Goal: Complete application form

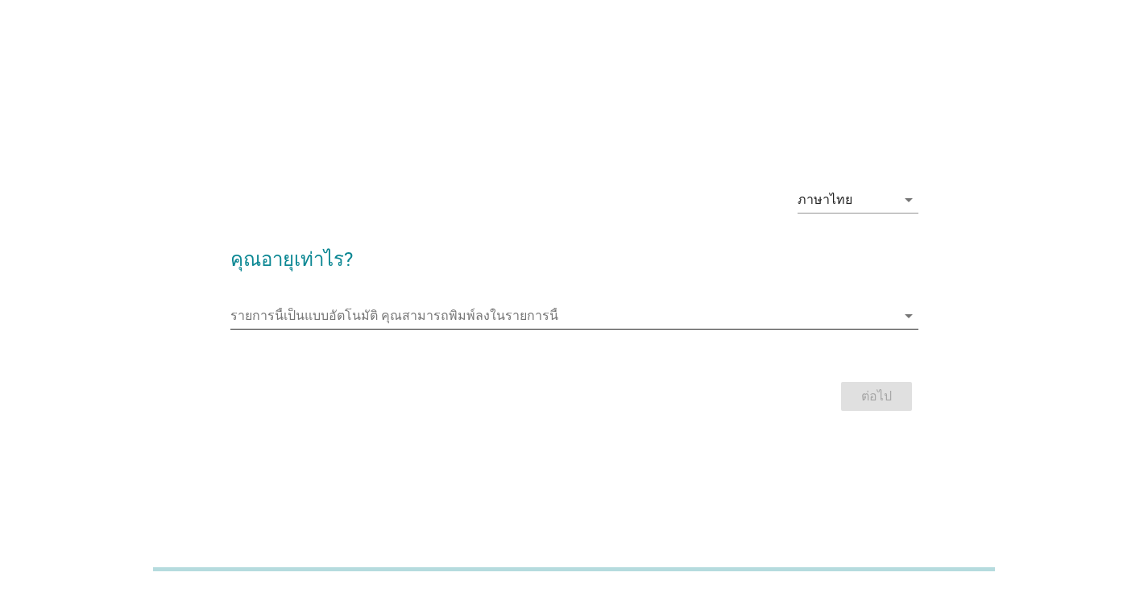
click at [405, 314] on input "รายการนี้เป็นแบบอัตโนมัติ คุณสามารถพิมพ์ลงในรายการนี้" at bounding box center [562, 316] width 665 height 26
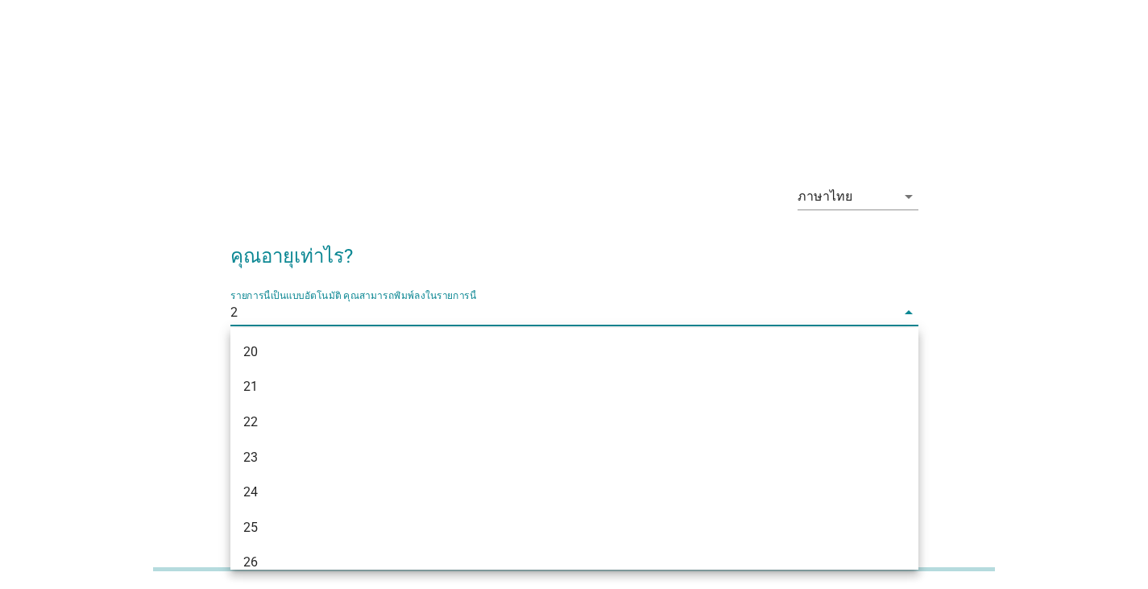
type input "28"
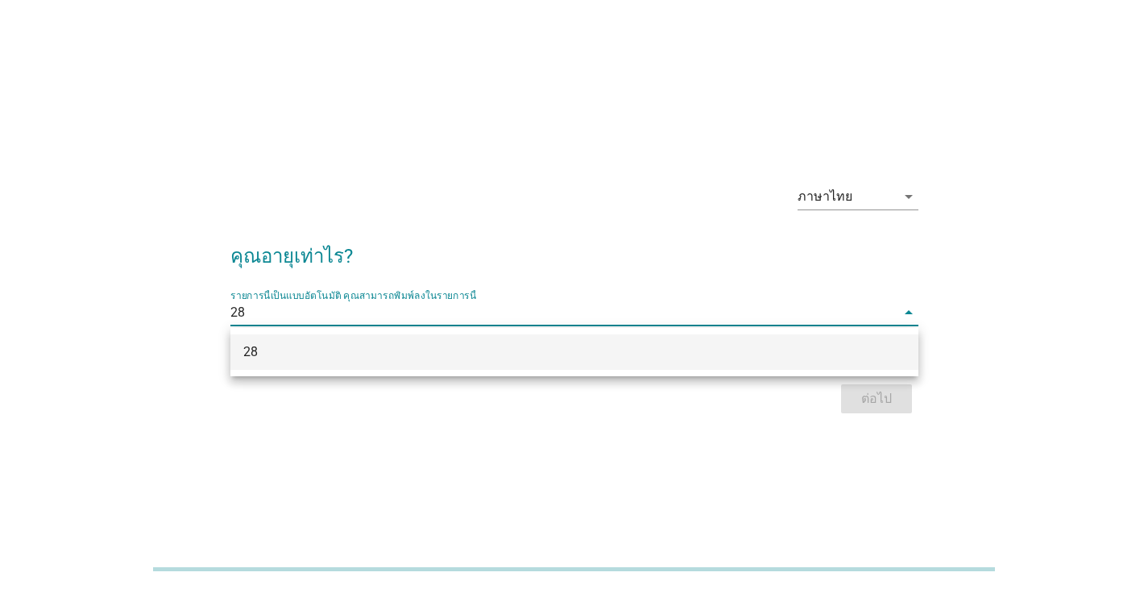
click at [449, 349] on div "28" at bounding box center [546, 351] width 607 height 19
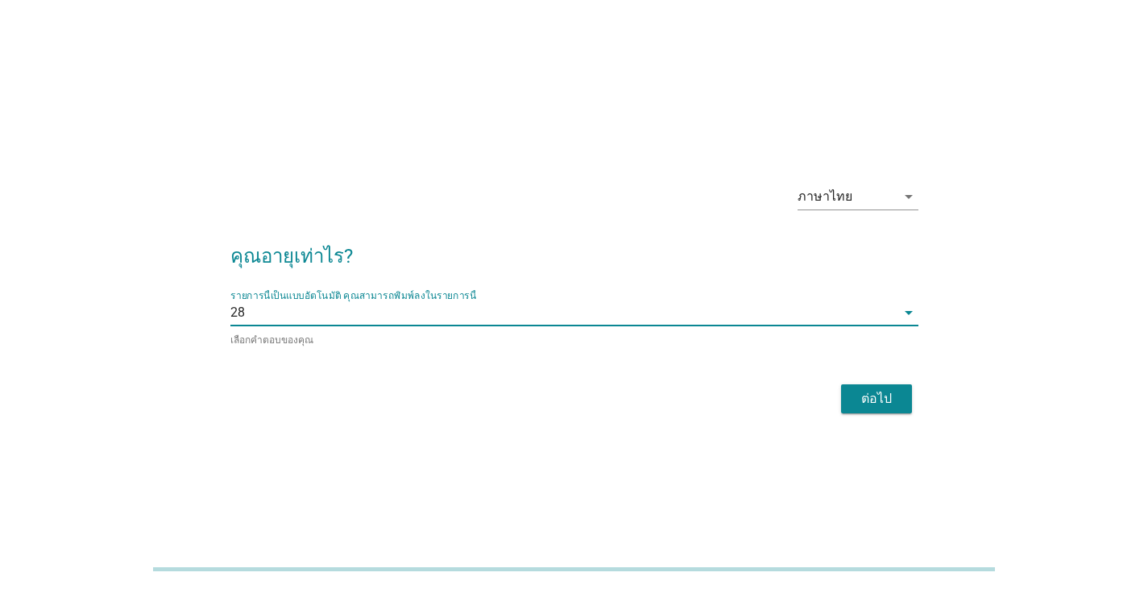
click at [870, 389] on div "ต่อไป" at bounding box center [876, 398] width 45 height 19
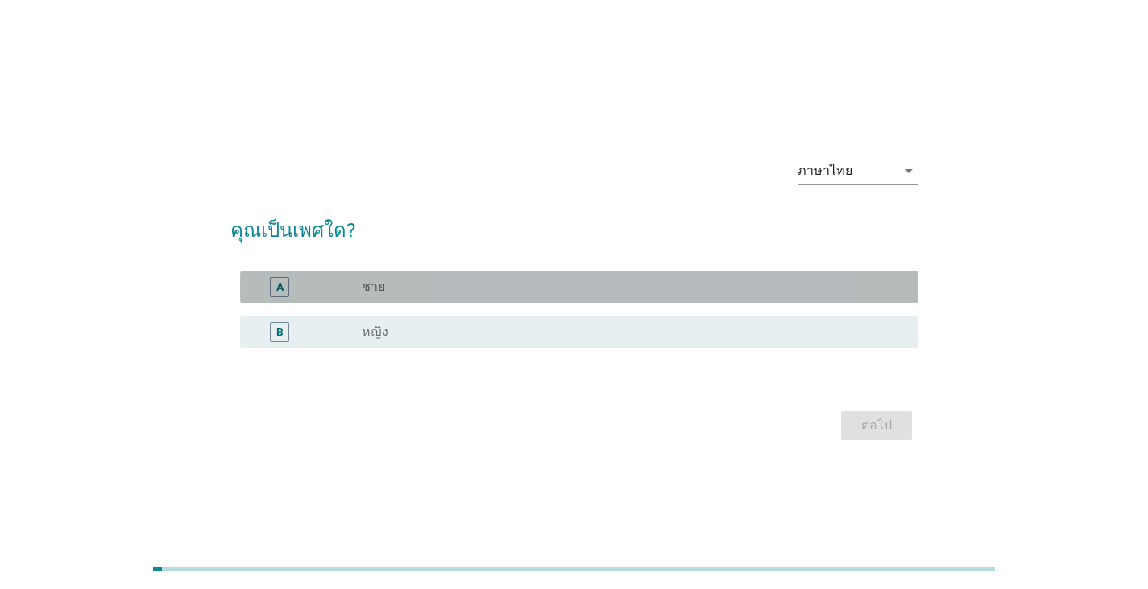
click at [416, 296] on div "A radio_button_unchecked ชาย" at bounding box center [579, 287] width 678 height 32
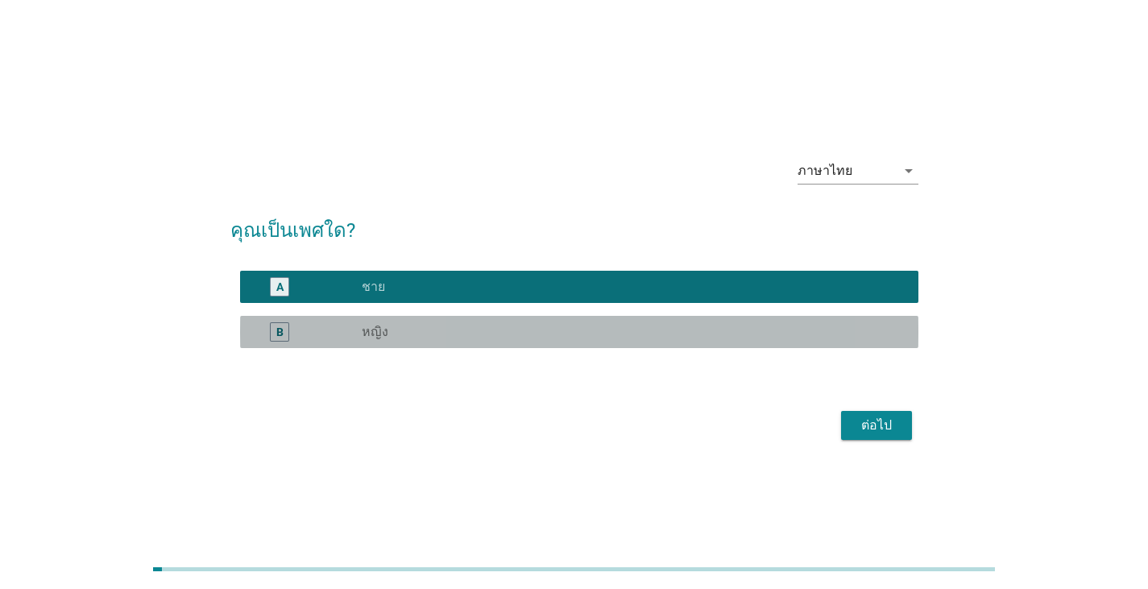
click at [415, 331] on div "radio_button_unchecked หญิง" at bounding box center [627, 332] width 531 height 16
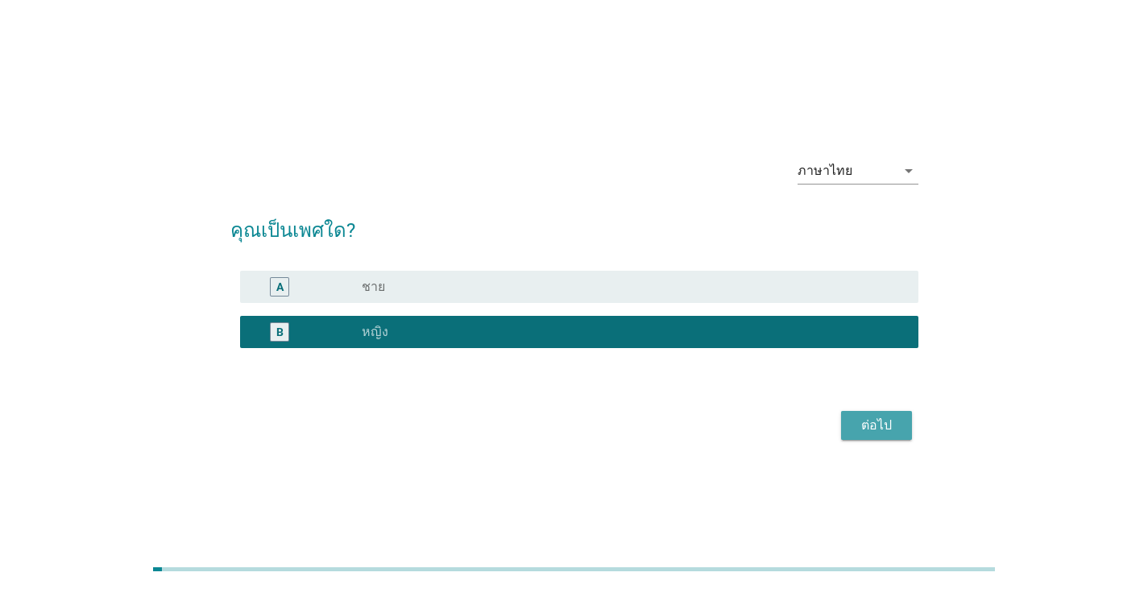
click at [868, 417] on div "ต่อไป" at bounding box center [876, 425] width 45 height 19
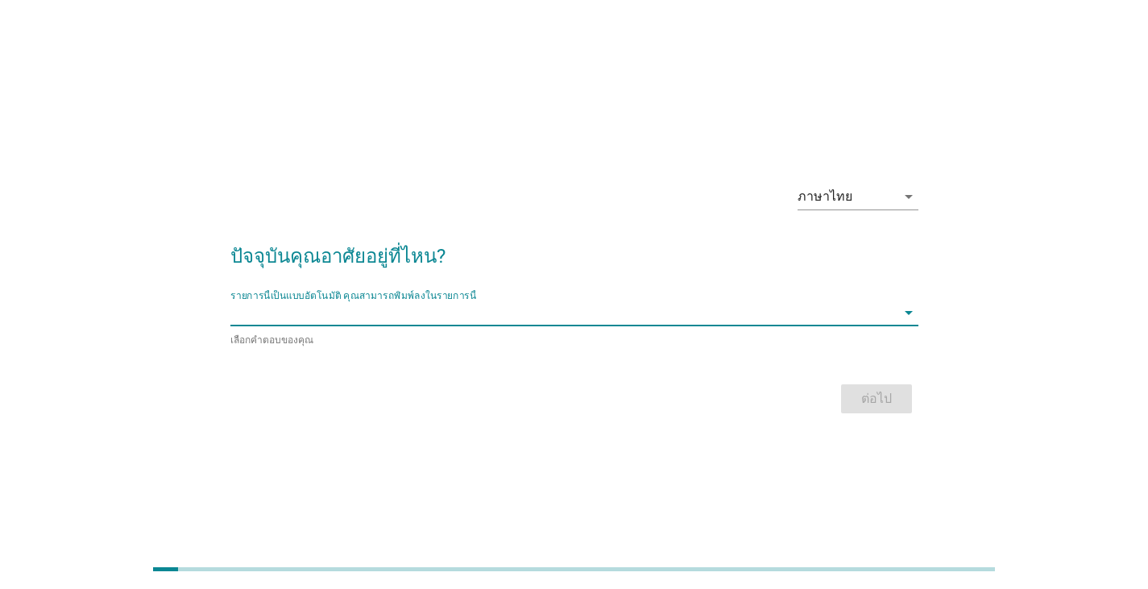
click at [387, 322] on input "รายการนี้เป็นแบบอัตโนมัติ คุณสามารถพิมพ์ลงในรายการนี้" at bounding box center [562, 313] width 665 height 26
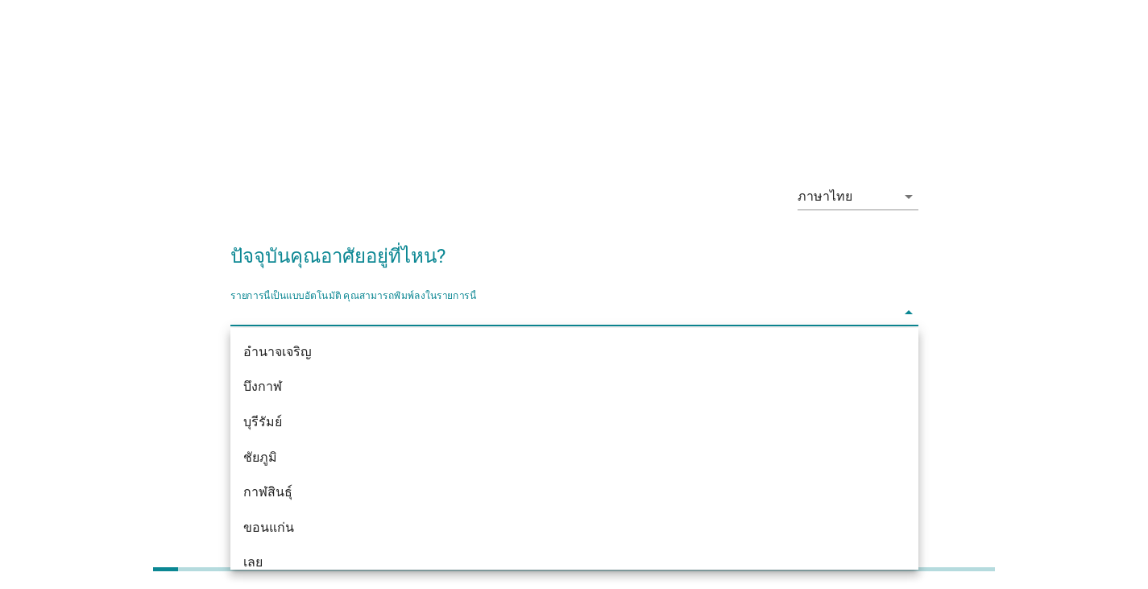
type input "d"
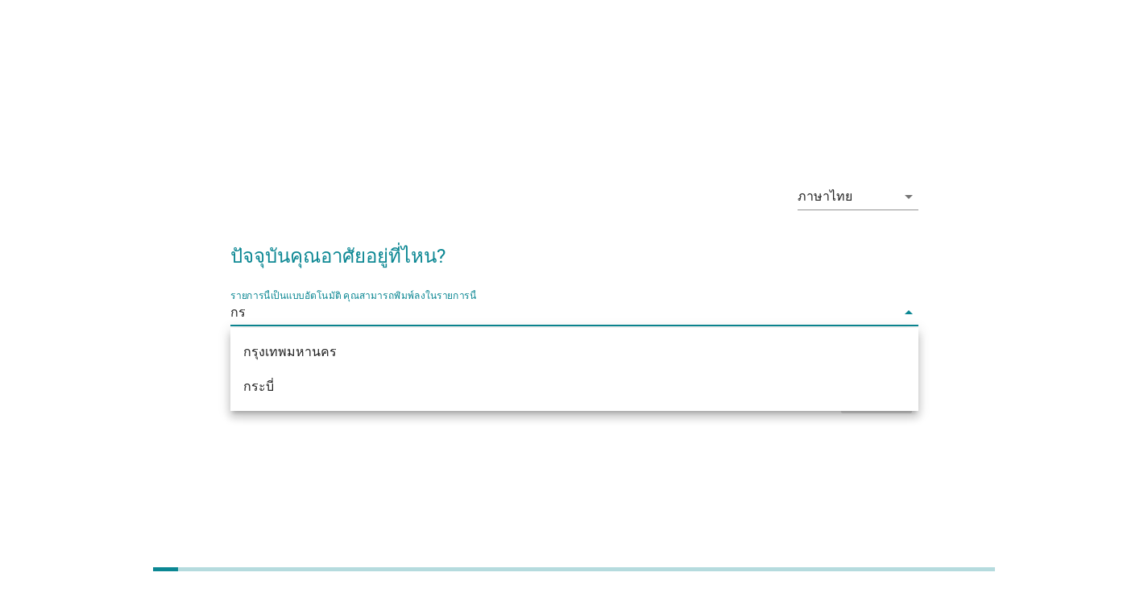
type input "กรุ"
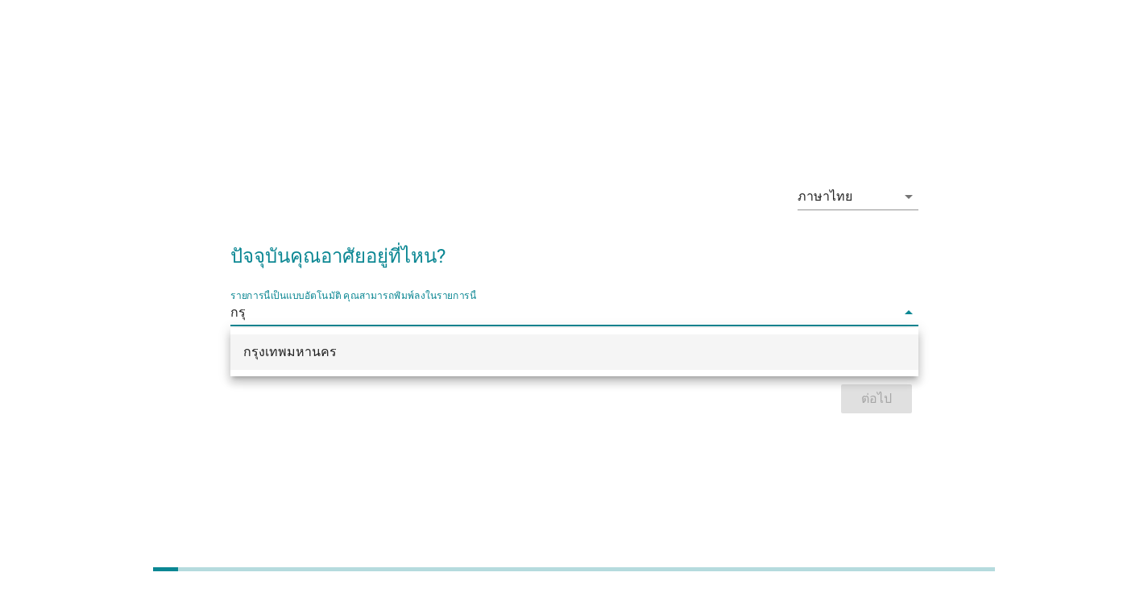
click at [254, 354] on div "กรุงเทพมหานคร" at bounding box center [546, 351] width 607 height 19
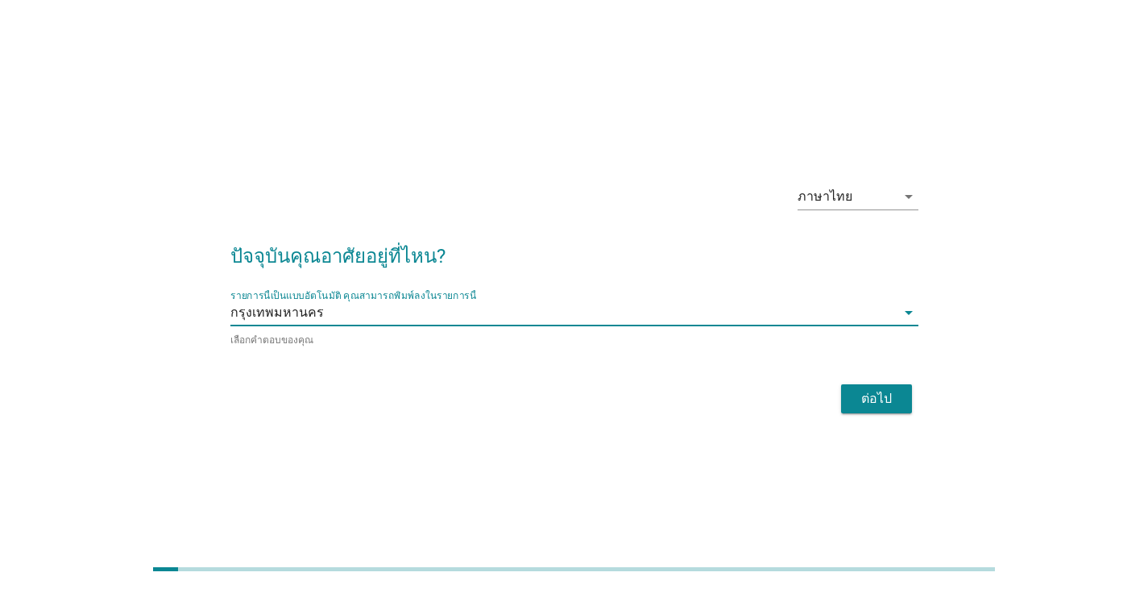
click at [871, 393] on div "ต่อไป" at bounding box center [876, 398] width 45 height 19
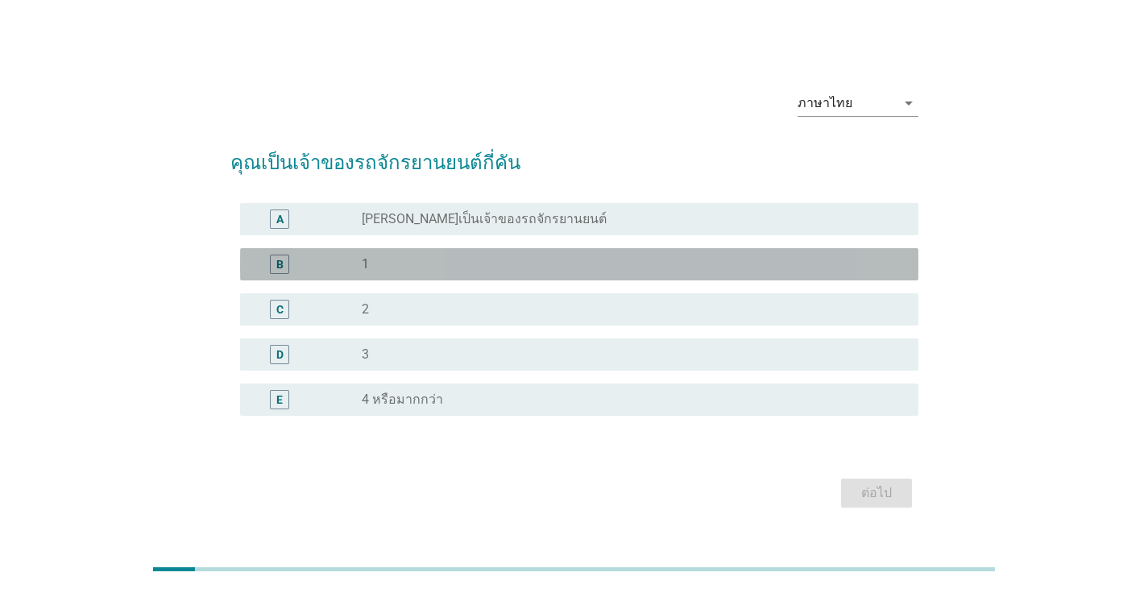
click at [405, 263] on div "radio_button_unchecked 1" at bounding box center [627, 264] width 531 height 16
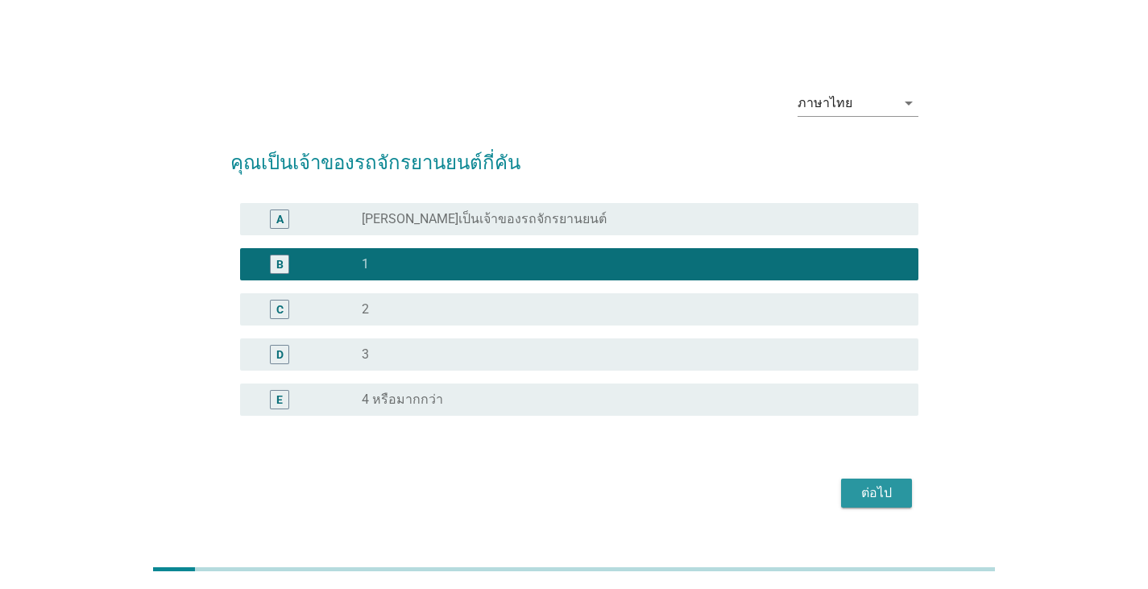
click at [852, 500] on button "ต่อไป" at bounding box center [876, 493] width 71 height 29
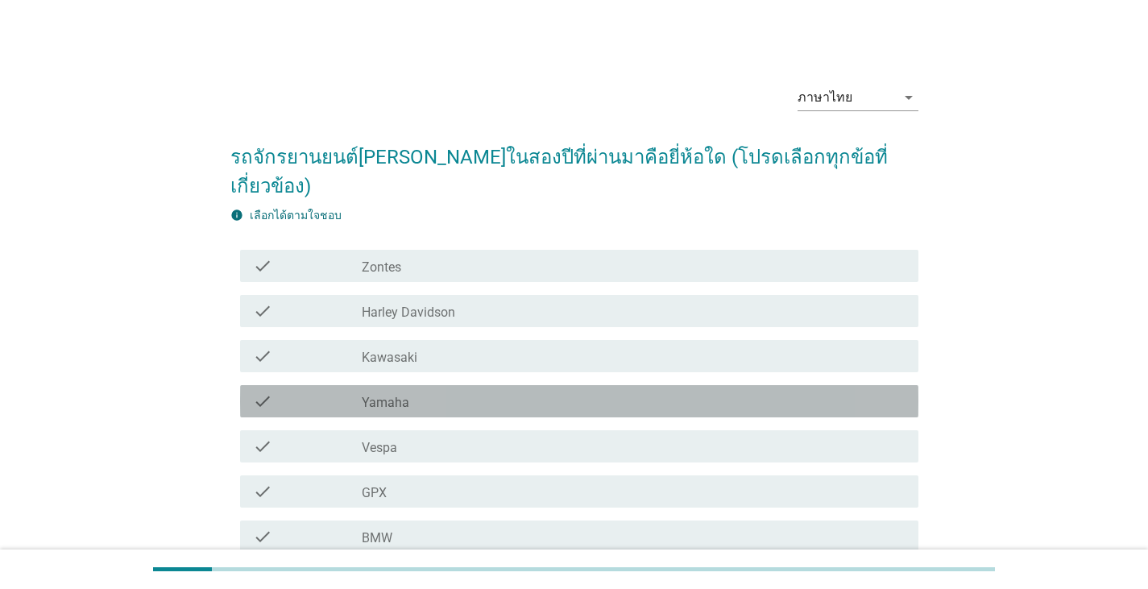
click at [414, 392] on div "check_box_outline_blank Yamaha" at bounding box center [634, 401] width 544 height 19
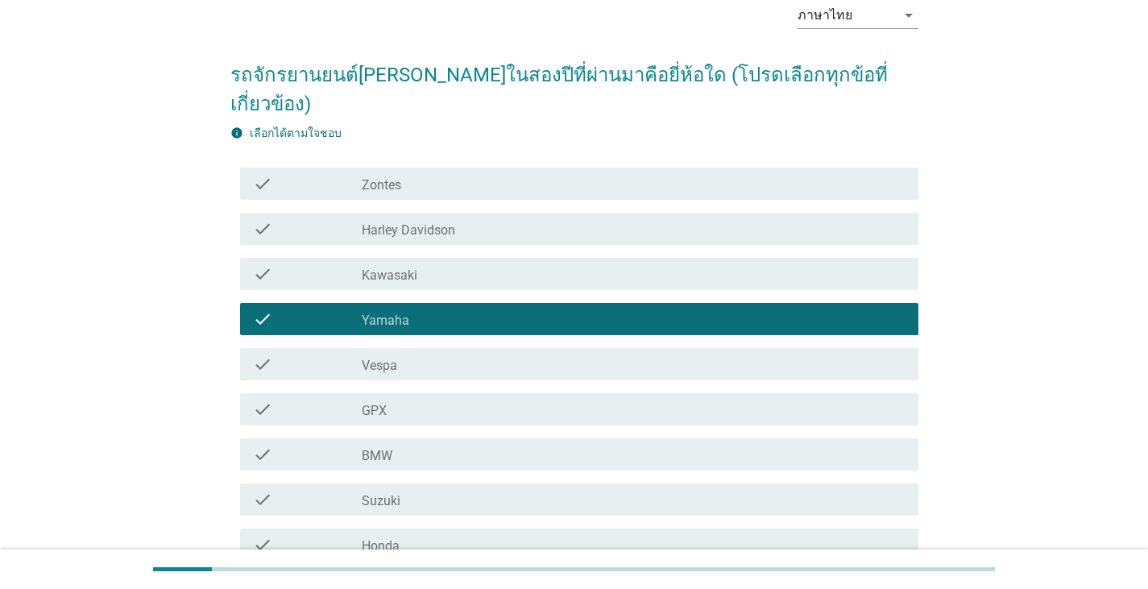
scroll to position [81, 0]
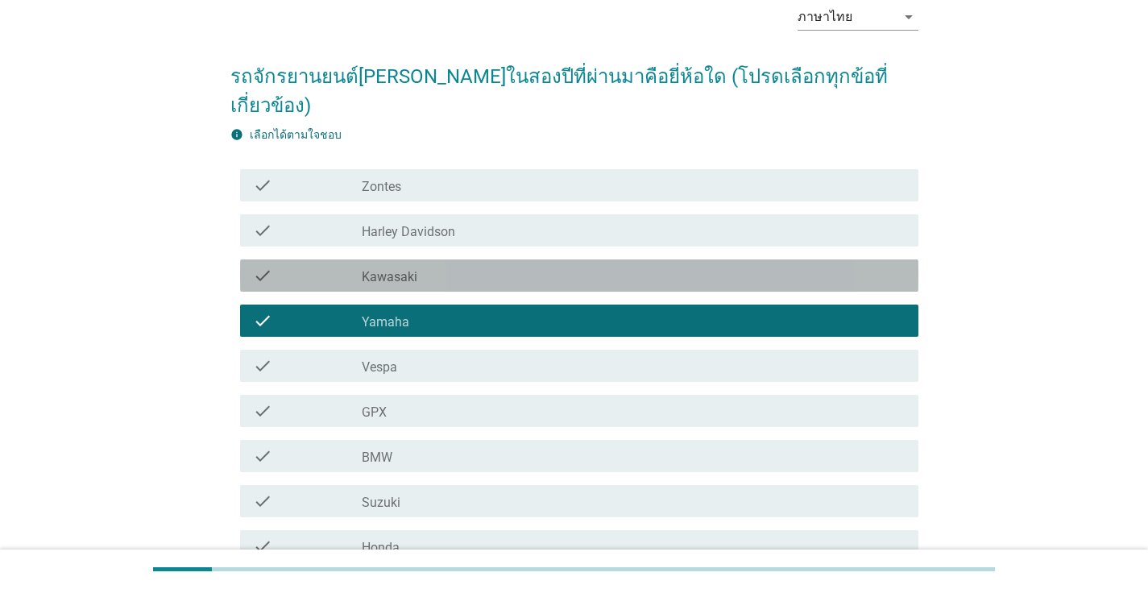
click at [513, 266] on div "check_box_outline_blank Kawasaki" at bounding box center [634, 275] width 544 height 19
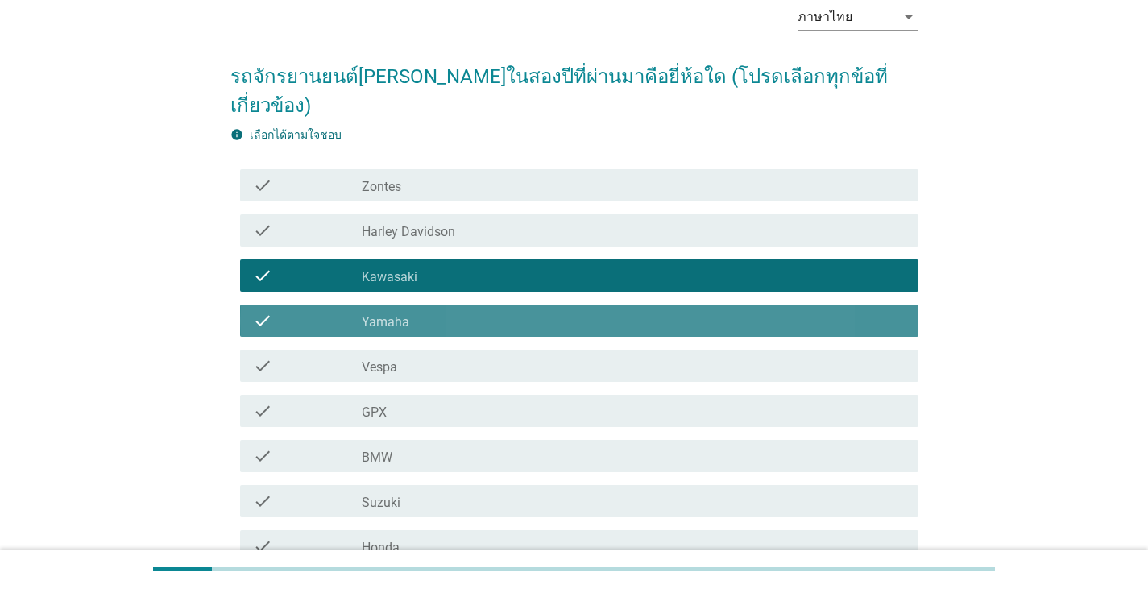
click at [521, 311] on div "check_box_outline_blank Yamaha" at bounding box center [634, 320] width 544 height 19
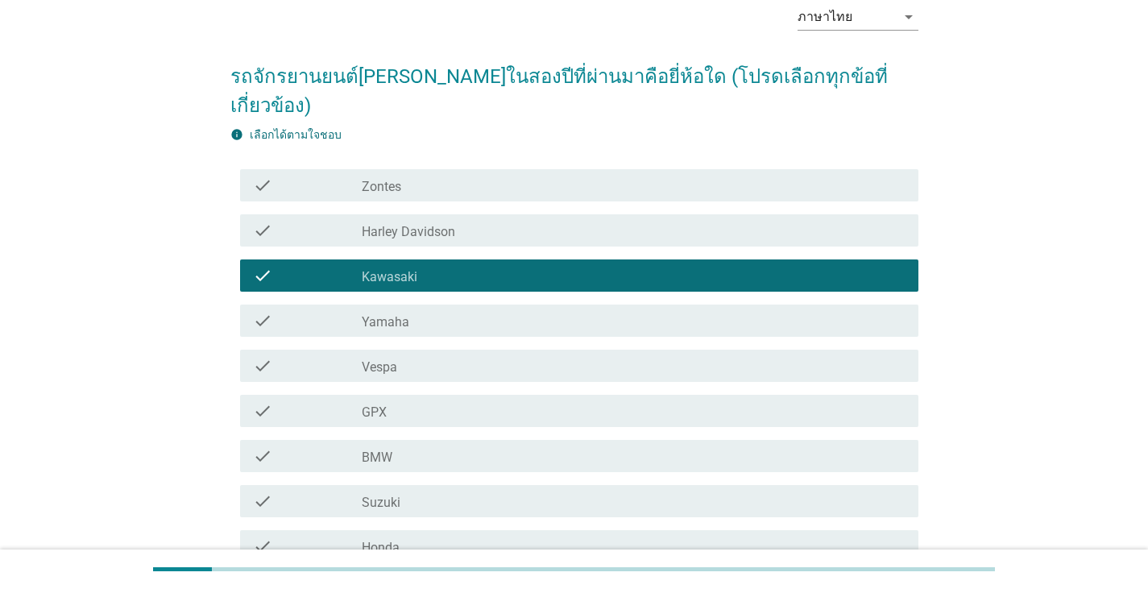
click at [521, 311] on div "check_box_outline_blank Yamaha" at bounding box center [634, 320] width 544 height 19
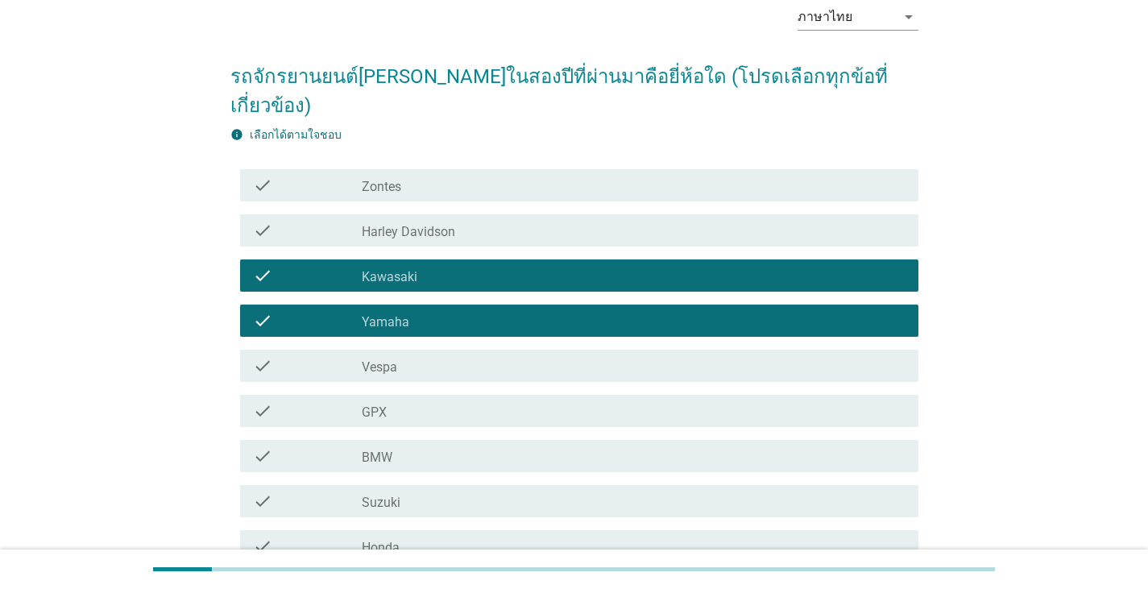
click at [637, 266] on div "check_box_outline_blank Kawasaki" at bounding box center [634, 275] width 544 height 19
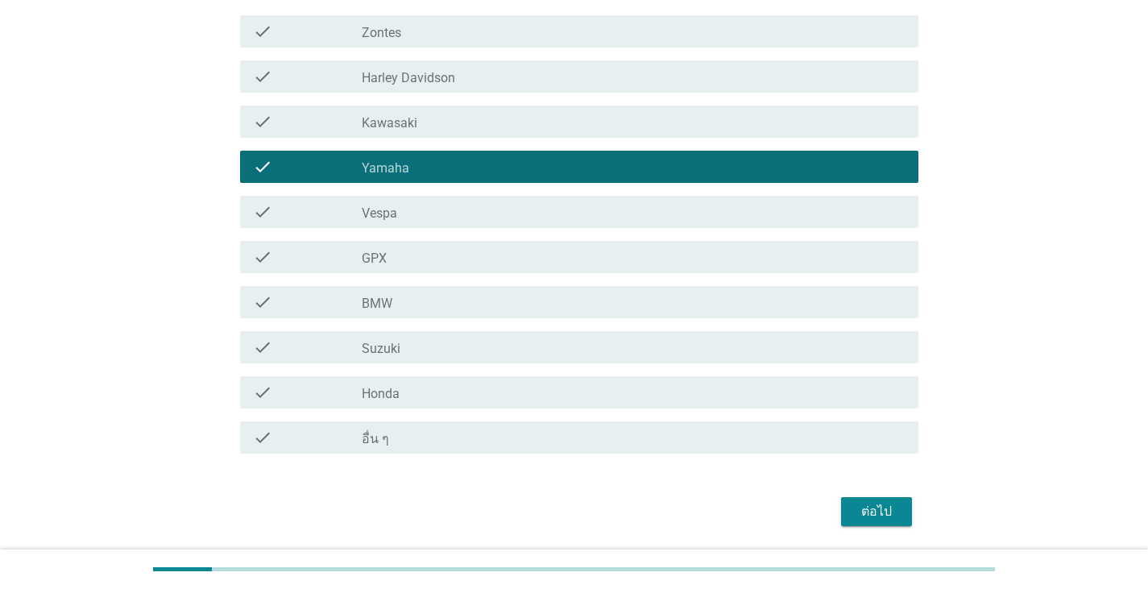
scroll to position [242, 0]
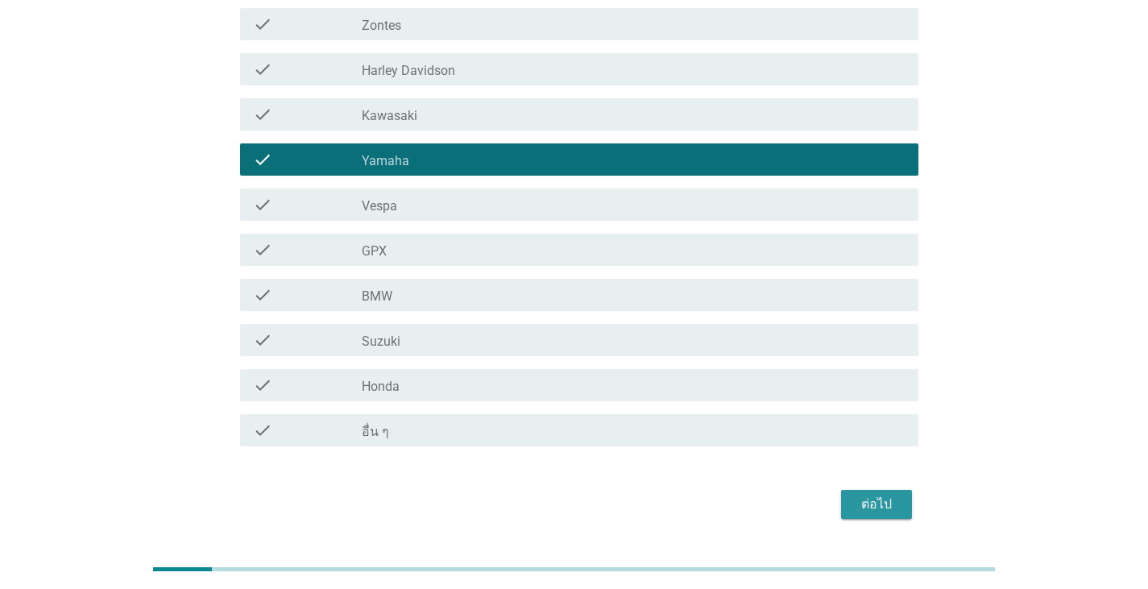
click at [876, 495] on div "ต่อไป" at bounding box center [876, 504] width 45 height 19
